Goal: Check status: Check status

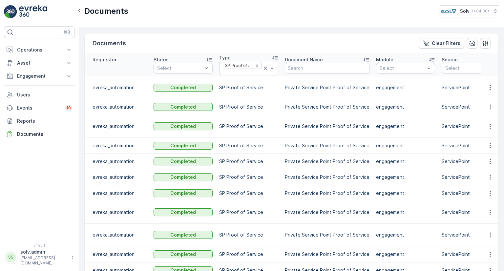
scroll to position [0, 188]
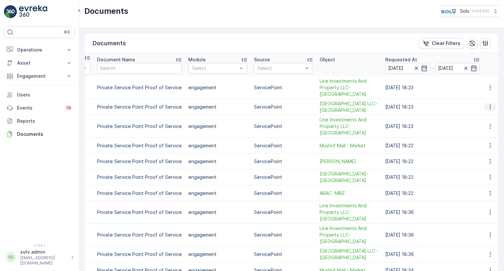
click at [490, 105] on icon "button" at bounding box center [490, 107] width 1 height 5
click at [488, 110] on span "See Details" at bounding box center [488, 110] width 25 height 7
click at [44, 77] on p "Engagement" at bounding box center [39, 76] width 45 height 7
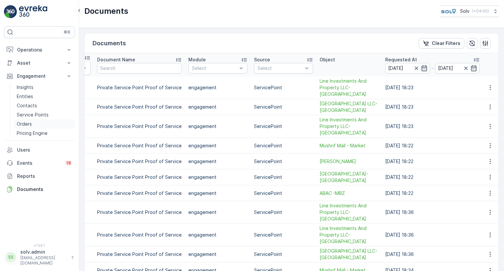
click at [33, 123] on link "Orders" at bounding box center [44, 123] width 61 height 9
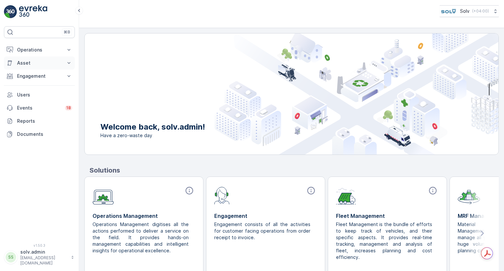
click at [41, 66] on p "Asset" at bounding box center [39, 63] width 45 height 7
click at [38, 86] on p "Engagement" at bounding box center [39, 85] width 45 height 7
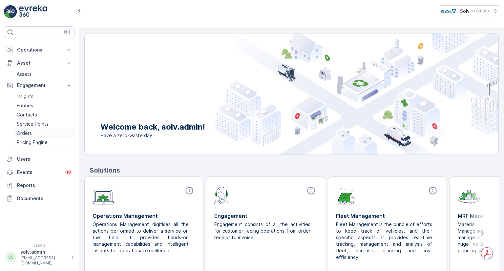
click at [23, 136] on p "Orders" at bounding box center [24, 133] width 15 height 7
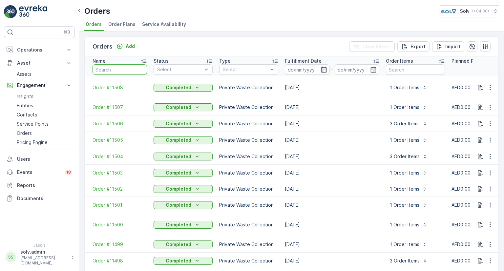
click at [132, 65] on input "text" at bounding box center [120, 69] width 54 height 11
paste input "11356"
type input "11356"
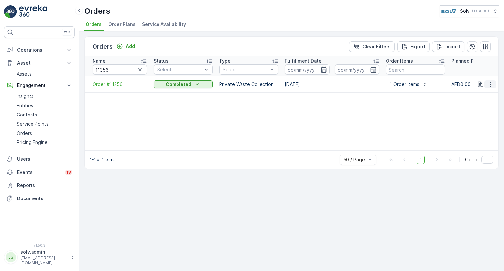
click at [490, 82] on icon "button" at bounding box center [490, 84] width 1 height 5
click at [478, 94] on span "See more details" at bounding box center [480, 94] width 37 height 7
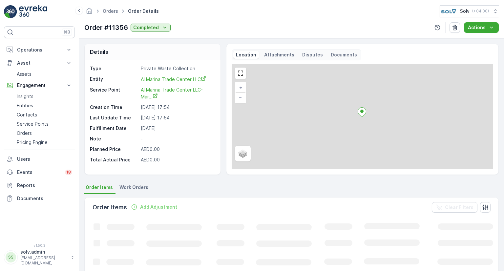
click at [346, 52] on p "Documents" at bounding box center [344, 55] width 26 height 7
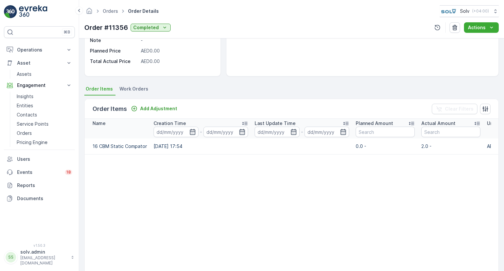
scroll to position [66, 0]
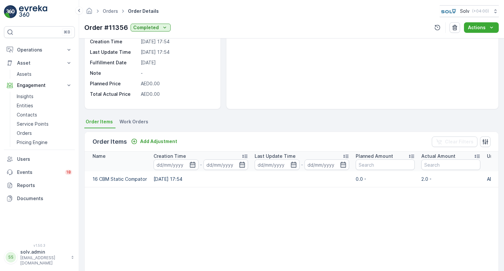
drag, startPoint x: 402, startPoint y: 174, endPoint x: 413, endPoint y: 174, distance: 10.9
click at [403, 174] on td "0.0 -" at bounding box center [385, 179] width 66 height 16
drag, startPoint x: 417, startPoint y: 174, endPoint x: 423, endPoint y: 174, distance: 5.6
click at [418, 174] on tr "16 CBM Static Compator 01.08.2025 17:54 0.0 - 2.0 - AED0.00 AED0.00" at bounding box center [354, 179] width 538 height 16
drag, startPoint x: 424, startPoint y: 178, endPoint x: 431, endPoint y: 177, distance: 6.6
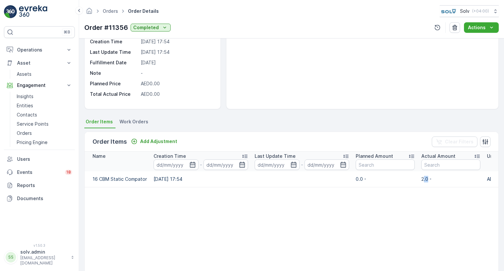
click at [429, 178] on p "2.0 -" at bounding box center [450, 179] width 59 height 7
click at [432, 177] on p "2.0 -" at bounding box center [450, 179] width 59 height 7
drag, startPoint x: 430, startPoint y: 178, endPoint x: 237, endPoint y: 179, distance: 193.0
click at [91, 178] on tr "16 CBM Static Compator 01.08.2025 17:54 0.0 - 2.0 - AED0.00 AED0.00" at bounding box center [354, 179] width 538 height 16
click at [253, 177] on td at bounding box center [301, 179] width 101 height 16
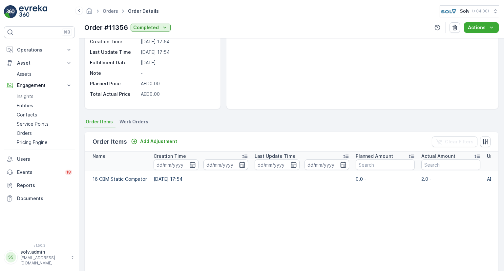
drag, startPoint x: 366, startPoint y: 177, endPoint x: 440, endPoint y: 179, distance: 74.2
click at [366, 177] on p "0.0 -" at bounding box center [385, 179] width 59 height 7
click at [483, 176] on td "2.0 -" at bounding box center [451, 179] width 66 height 16
drag, startPoint x: 452, startPoint y: 180, endPoint x: 444, endPoint y: 180, distance: 7.6
click at [451, 180] on p "2.0 -" at bounding box center [450, 179] width 59 height 7
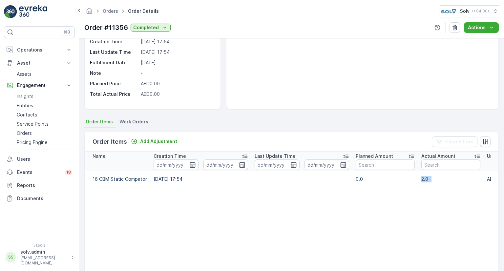
drag, startPoint x: 432, startPoint y: 179, endPoint x: 411, endPoint y: 180, distance: 20.7
click at [411, 180] on tr "16 CBM Static Compator 01.08.2025 17:54 0.0 - 2.0 - AED0.00 AED0.00" at bounding box center [354, 179] width 538 height 16
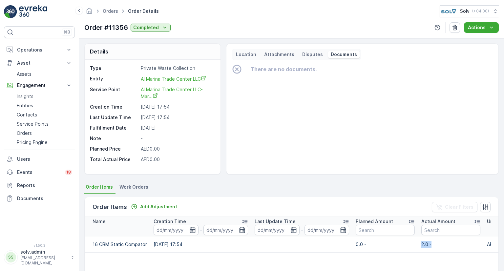
scroll to position [0, 0]
click at [417, 246] on td "0.0 -" at bounding box center [385, 245] width 66 height 16
drag, startPoint x: 429, startPoint y: 245, endPoint x: 420, endPoint y: 245, distance: 8.9
click at [420, 245] on td "2.0 -" at bounding box center [451, 245] width 66 height 16
drag, startPoint x: 381, startPoint y: 247, endPoint x: 377, endPoint y: 247, distance: 3.6
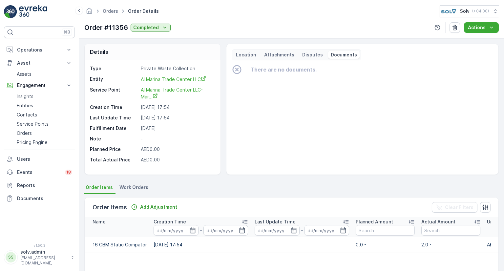
click at [378, 247] on p "0.0 -" at bounding box center [385, 245] width 59 height 7
drag, startPoint x: 360, startPoint y: 245, endPoint x: 253, endPoint y: 246, distance: 106.3
click at [308, 245] on tr "16 CBM Static Compator 01.08.2025 17:54 0.0 - 2.0 - AED0.00 AED0.00" at bounding box center [354, 245] width 538 height 16
drag, startPoint x: 212, startPoint y: 246, endPoint x: 193, endPoint y: 246, distance: 19.4
click at [211, 246] on td "[DATE] 17:54" at bounding box center [200, 245] width 101 height 16
